Goal: Task Accomplishment & Management: Manage account settings

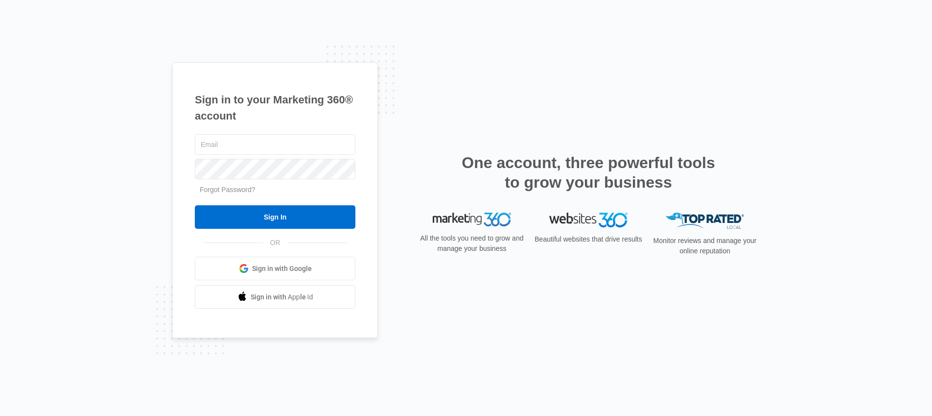
click at [81, 235] on div "Sign in to your Marketing 360® account Forgot Password? Sign In OR Sign in with…" at bounding box center [466, 208] width 932 height 416
click at [243, 192] on link "Forgot Password?" at bounding box center [228, 190] width 56 height 8
